Goal: Task Accomplishment & Management: Use online tool/utility

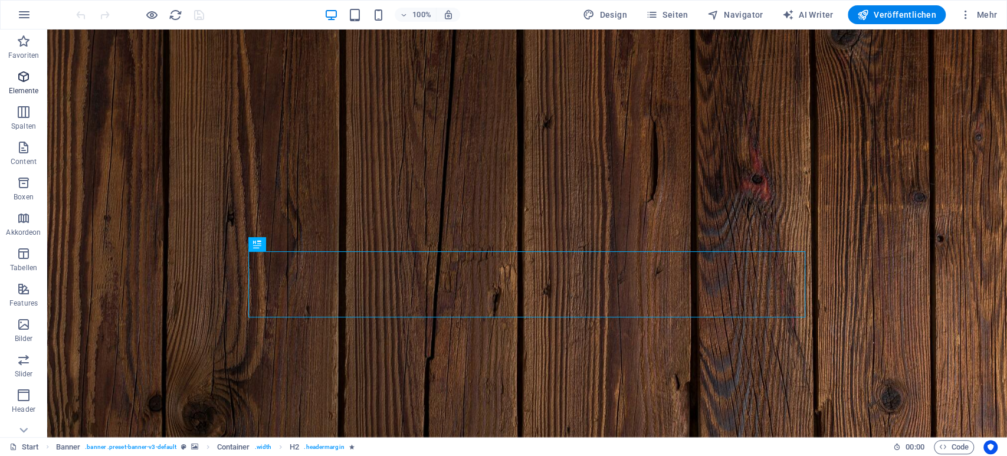
click at [28, 84] on icon "button" at bounding box center [24, 77] width 14 height 14
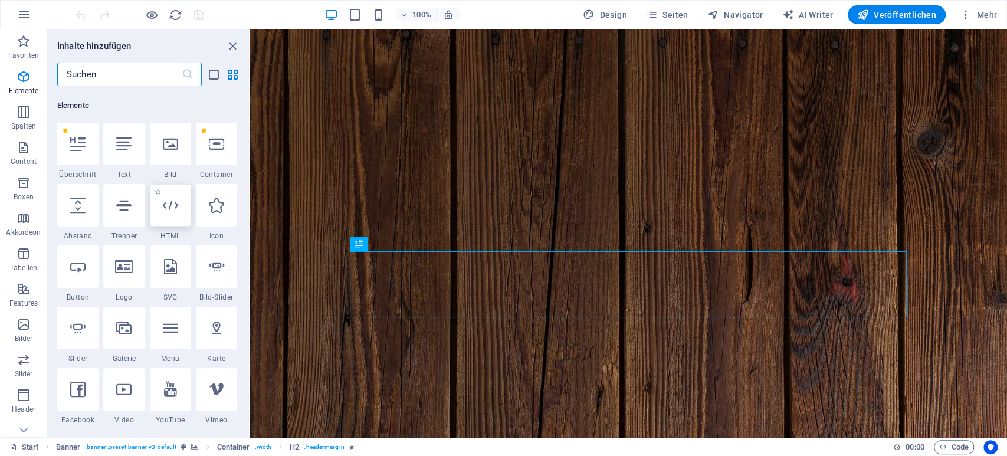
scroll to position [126, 0]
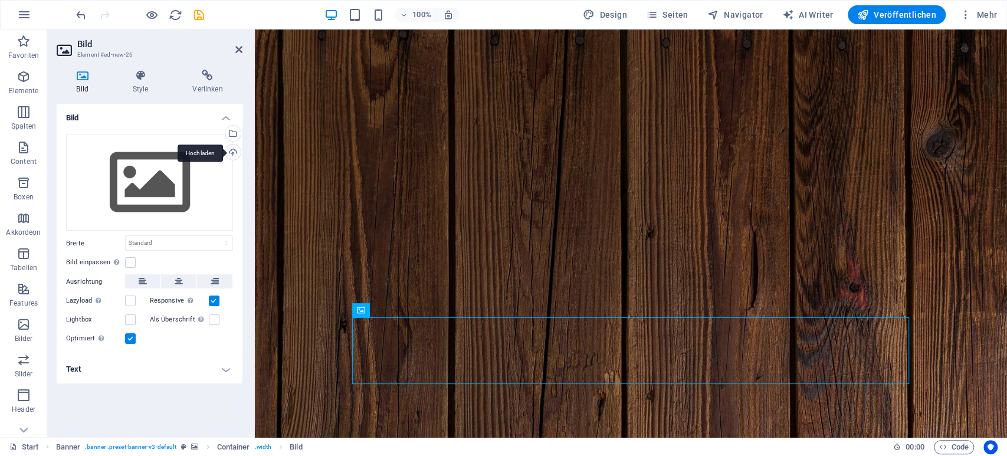
click at [234, 150] on div "Hochladen" at bounding box center [232, 154] width 18 height 18
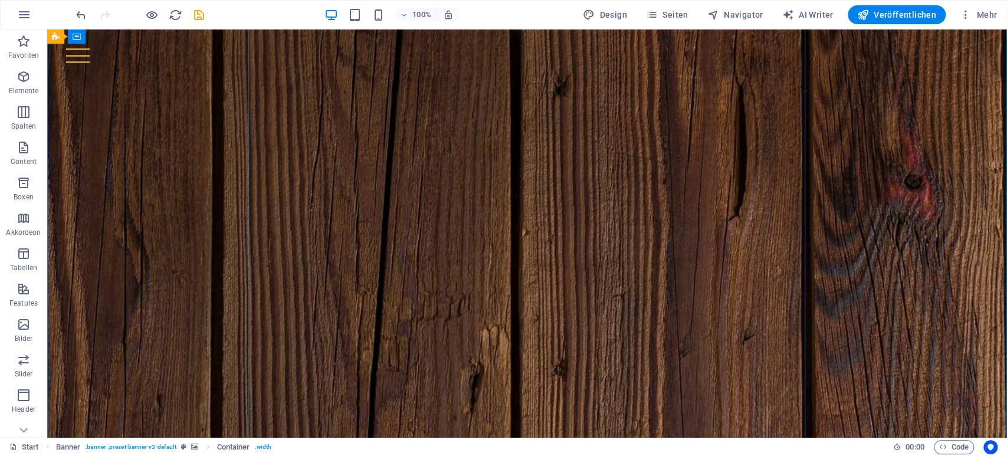
scroll to position [307, 0]
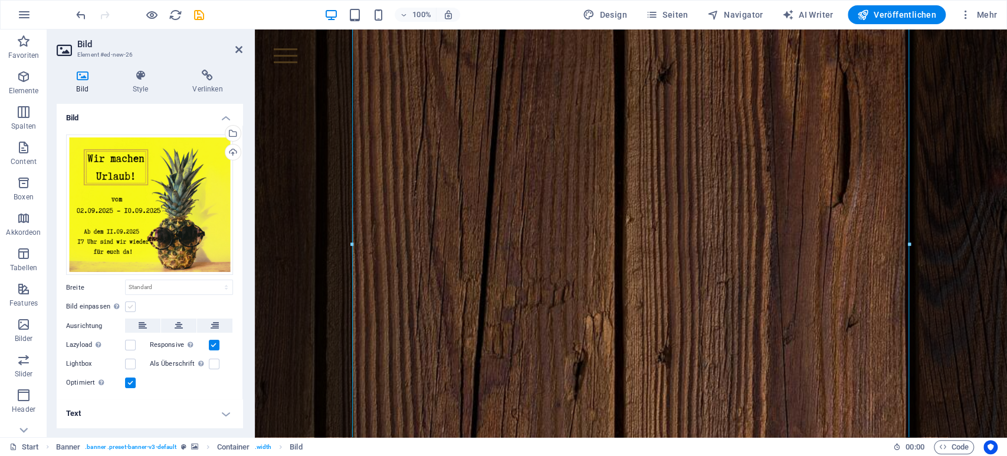
click at [129, 309] on label at bounding box center [130, 307] width 11 height 11
click at [0, 0] on input "Bild einpassen Bild automatisch anhand einer fixen Breite und Höhe einpassen" at bounding box center [0, 0] width 0 height 0
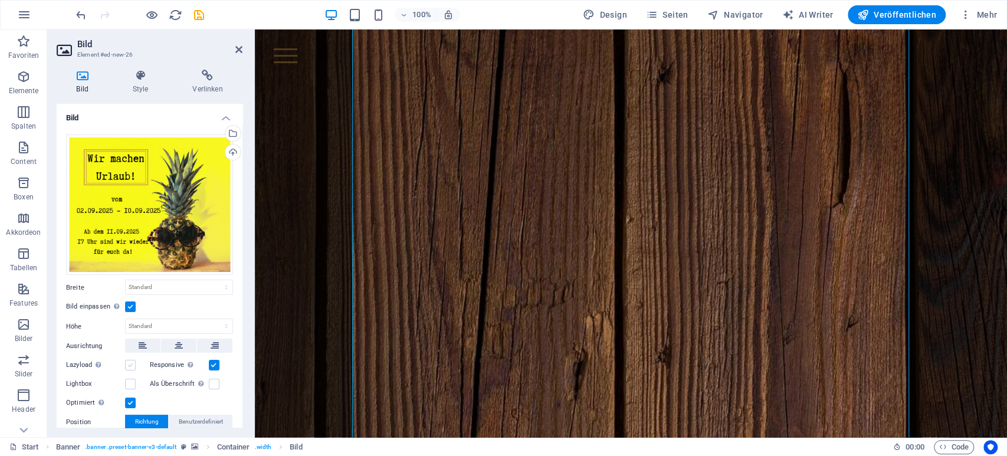
click at [130, 364] on label at bounding box center [130, 365] width 11 height 11
click at [0, 0] on input "Lazyload Bilder auf Seite nachträglich laden. Verbessert Ladezeit (Pagespeed)." at bounding box center [0, 0] width 0 height 0
click at [134, 380] on label at bounding box center [130, 384] width 11 height 11
click at [0, 0] on input "Lightbox" at bounding box center [0, 0] width 0 height 0
click at [127, 385] on label at bounding box center [130, 384] width 11 height 11
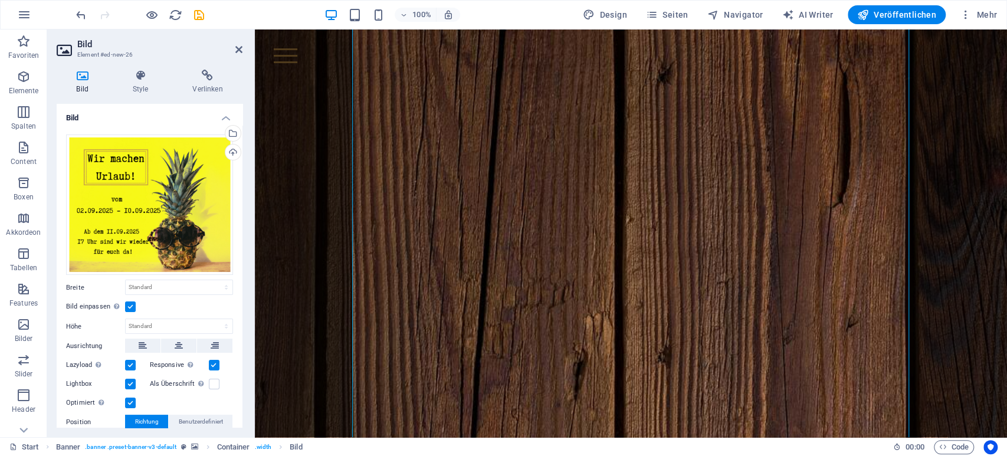
click at [0, 0] on input "Lightbox" at bounding box center [0, 0] width 0 height 0
click option "auto" at bounding box center [0, 0] width 0 height 0
select select "DISABLED_OPTION_VALUE"
click at [126, 280] on select "Standard auto px rem % em vh vw" at bounding box center [179, 287] width 107 height 14
select select "%"
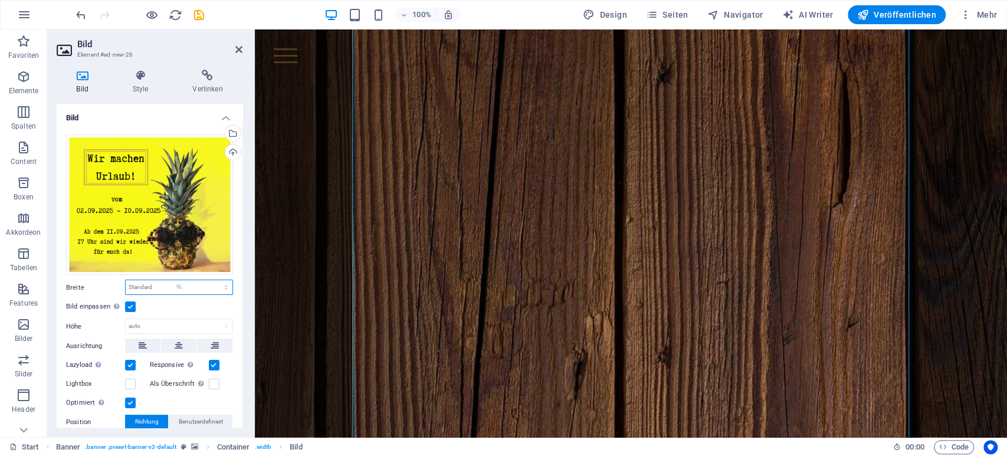
click option "%" at bounding box center [0, 0] width 0 height 0
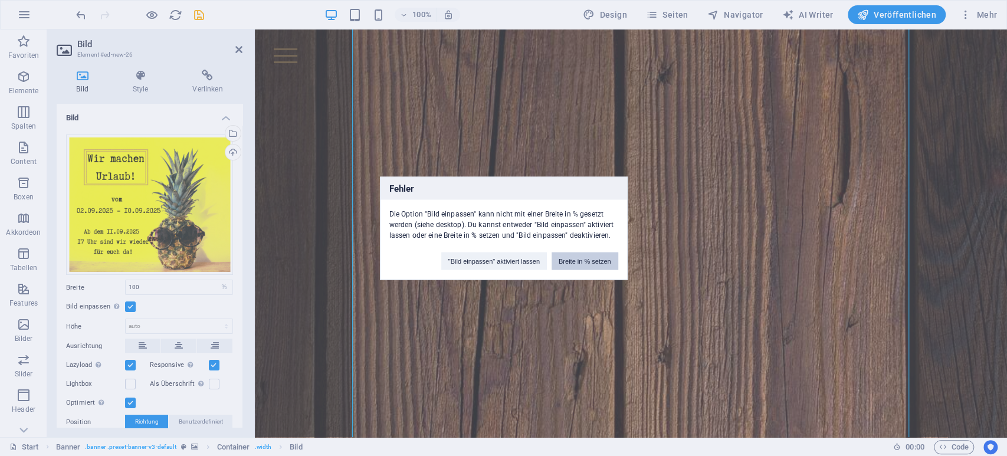
click at [577, 260] on button "Breite in % setzen" at bounding box center [585, 261] width 67 height 18
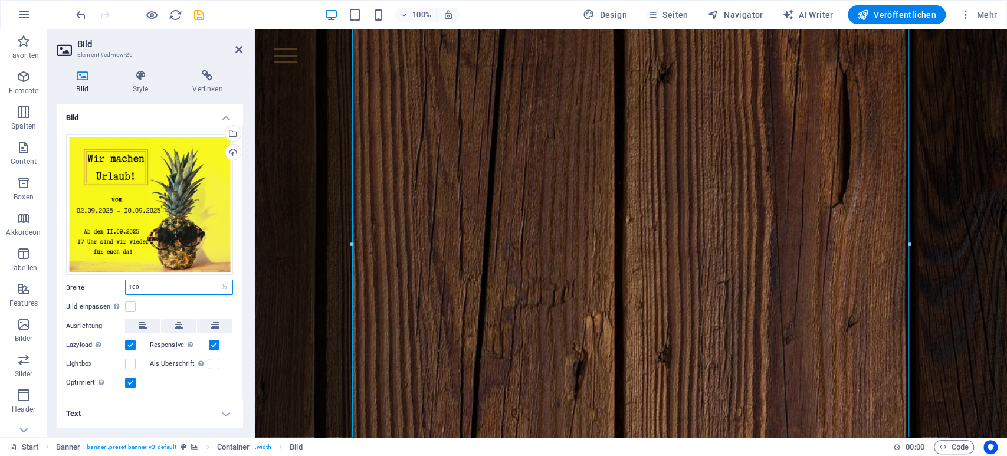
click at [168, 290] on input "100" at bounding box center [179, 287] width 107 height 14
type input "1"
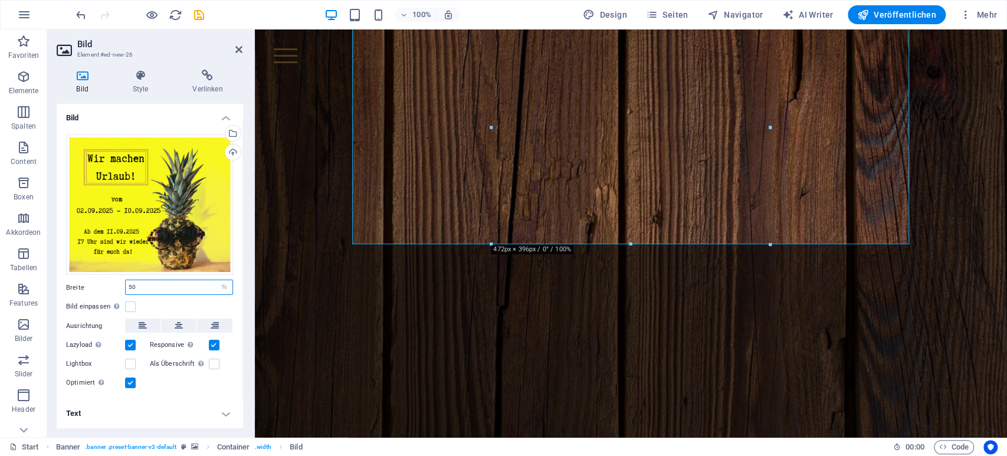
click at [126, 284] on input "50" at bounding box center [179, 287] width 107 height 14
type input "35"
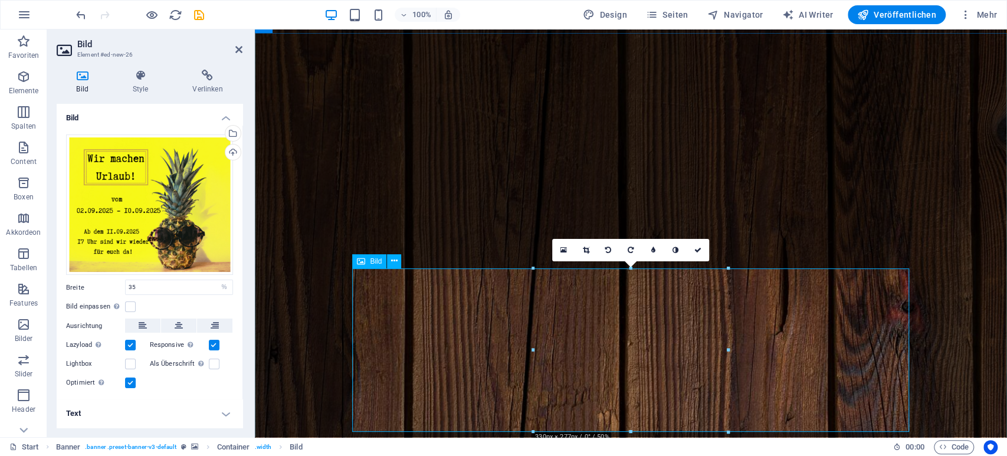
scroll to position [61, 0]
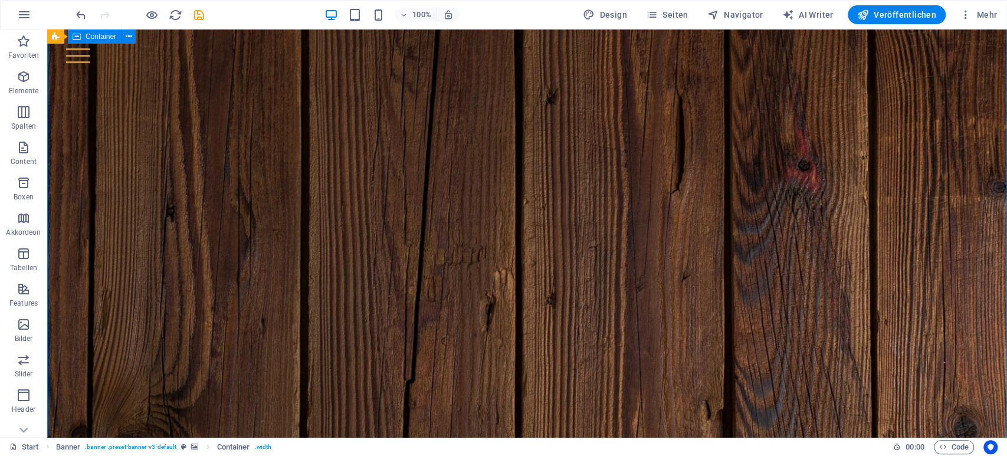
scroll to position [0, 0]
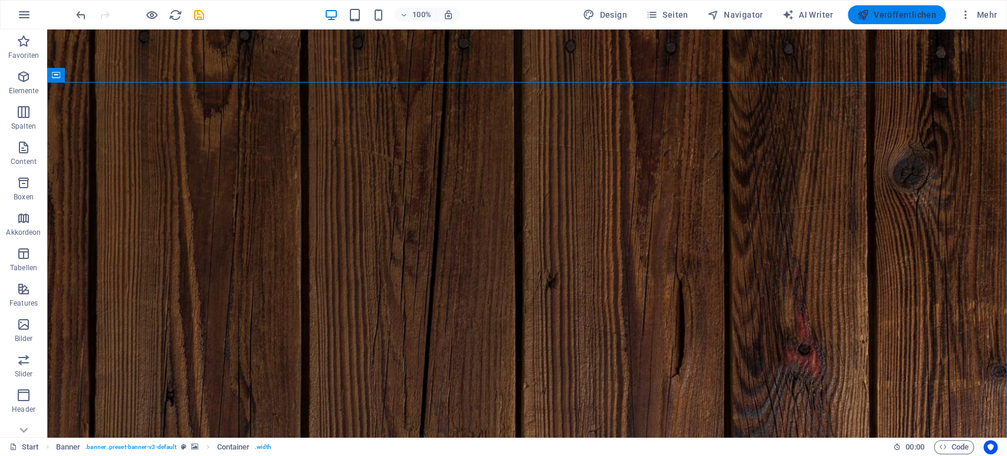
click at [891, 17] on span "Veröffentlichen" at bounding box center [897, 15] width 79 height 12
